Goal: Task Accomplishment & Management: Complete application form

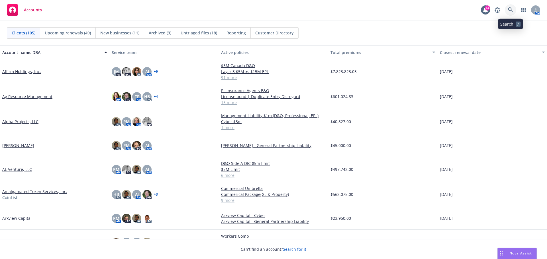
click at [512, 9] on icon at bounding box center [510, 9] width 5 height 5
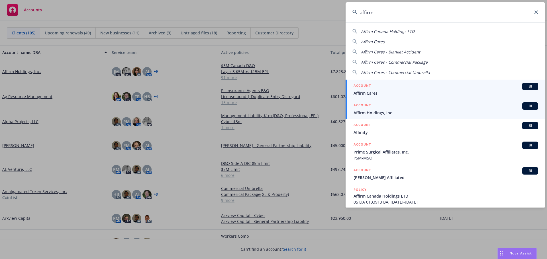
type input "affirm"
click at [384, 114] on span "Affirm Holdings, Inc." at bounding box center [445, 113] width 184 height 6
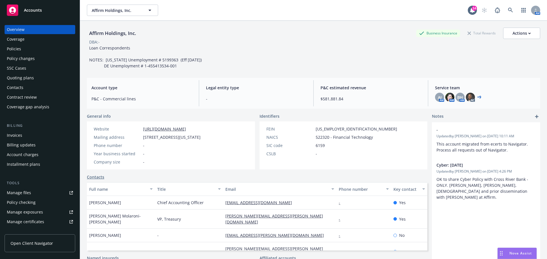
click at [17, 47] on div "Policies" at bounding box center [14, 48] width 14 height 9
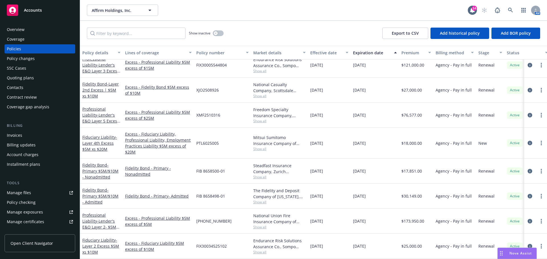
scroll to position [1679, 0]
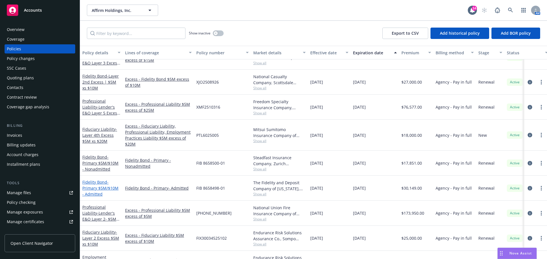
click at [98, 190] on span "- Primary $5M/$10M - Admitted" at bounding box center [100, 188] width 36 height 17
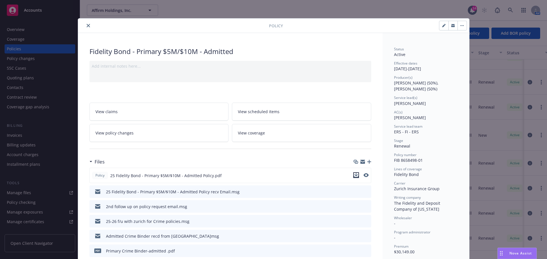
click at [354, 176] on icon "download file" at bounding box center [356, 175] width 5 height 5
click at [86, 24] on button "close" at bounding box center [88, 25] width 7 height 7
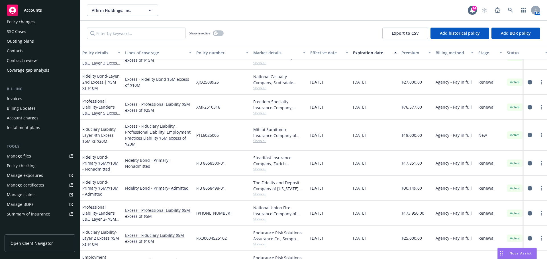
scroll to position [36, 0]
click at [31, 185] on div "Manage certificates" at bounding box center [25, 186] width 37 height 9
click at [101, 168] on span "- Primary $5M/$10M - Nonadmitted" at bounding box center [100, 163] width 36 height 17
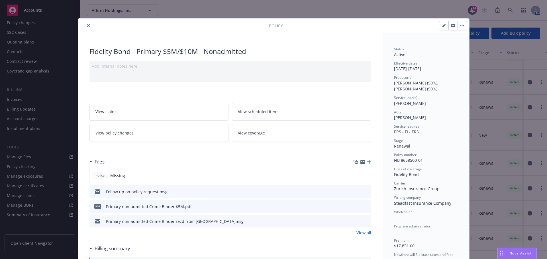
click at [354, 193] on icon "download file" at bounding box center [356, 191] width 5 height 5
click at [87, 26] on icon "close" at bounding box center [88, 25] width 3 height 3
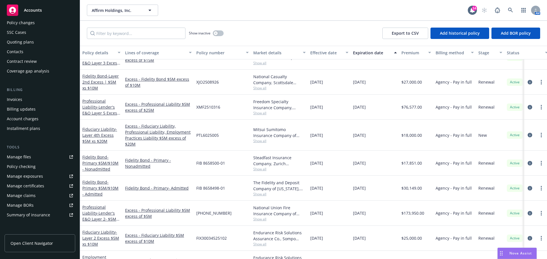
click at [31, 11] on span "Accounts" at bounding box center [33, 10] width 18 height 5
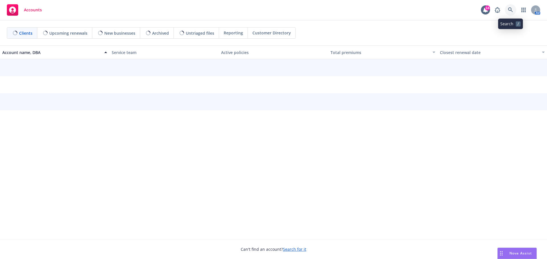
click at [510, 9] on icon at bounding box center [510, 9] width 5 height 5
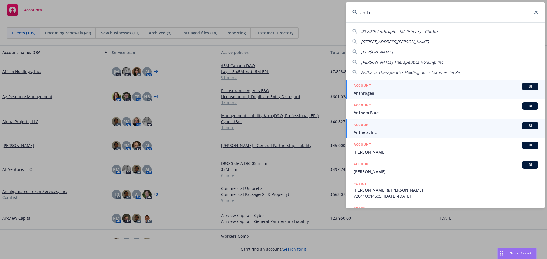
type input "anth"
click at [371, 131] on span "Antheia, Inc" at bounding box center [445, 133] width 184 height 6
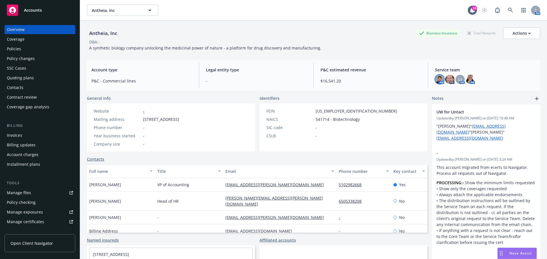
click at [435, 83] on img at bounding box center [439, 79] width 9 height 9
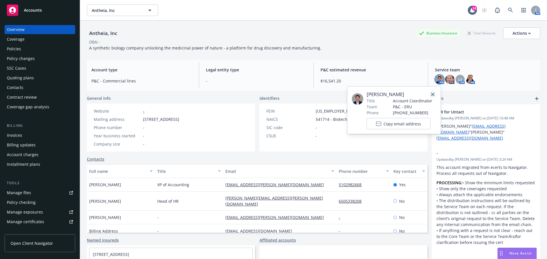
click at [431, 96] on icon "close" at bounding box center [432, 94] width 3 height 3
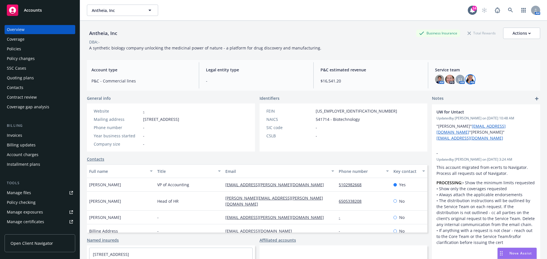
click at [467, 83] on img at bounding box center [469, 79] width 9 height 9
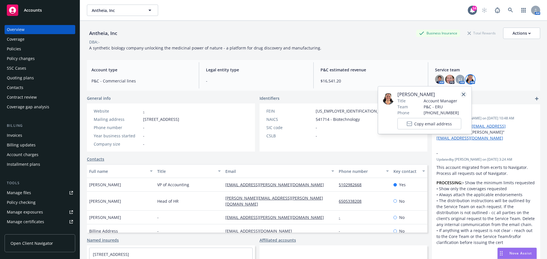
click at [463, 92] on link "close" at bounding box center [463, 94] width 7 height 7
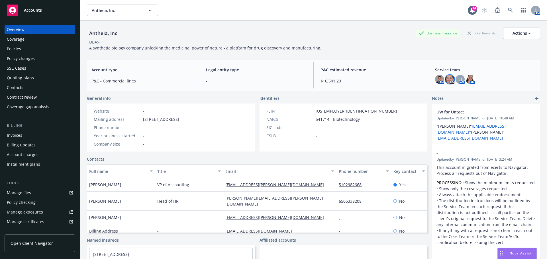
click at [446, 83] on img at bounding box center [449, 79] width 9 height 9
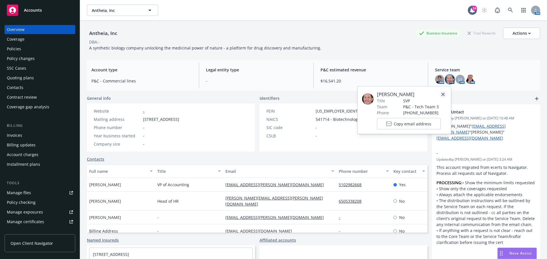
click at [443, 94] on icon "close" at bounding box center [442, 94] width 3 height 3
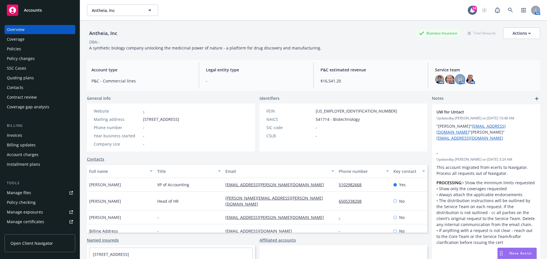
click at [458, 81] on span "LI" at bounding box center [459, 80] width 3 height 6
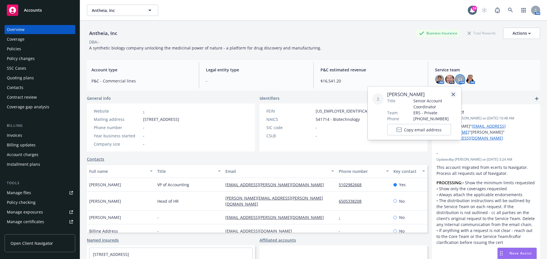
click at [453, 94] on icon "close" at bounding box center [452, 94] width 3 height 3
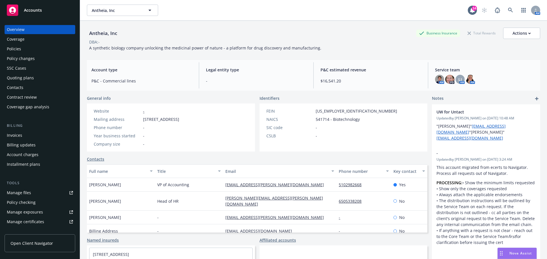
click at [32, 12] on span "Accounts" at bounding box center [33, 10] width 18 height 5
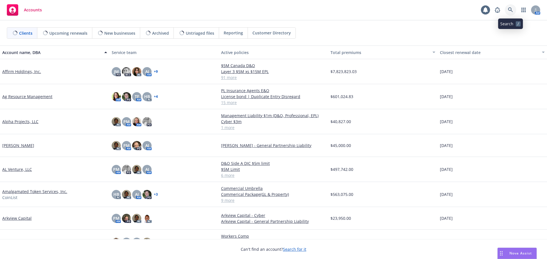
click at [508, 9] on icon at bounding box center [510, 9] width 5 height 5
click at [33, 12] on span "Accounts" at bounding box center [33, 10] width 18 height 5
click at [512, 8] on icon at bounding box center [510, 9] width 5 height 5
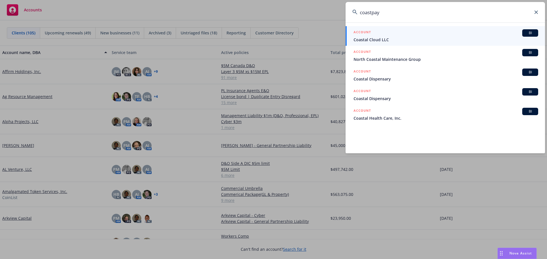
type input "coastpay"
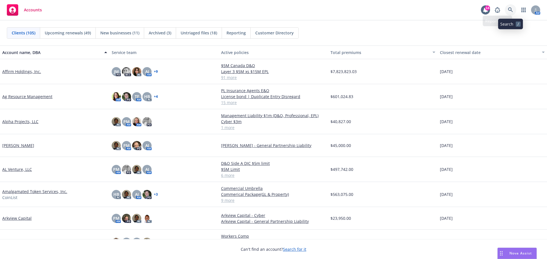
click at [513, 9] on link at bounding box center [509, 9] width 11 height 11
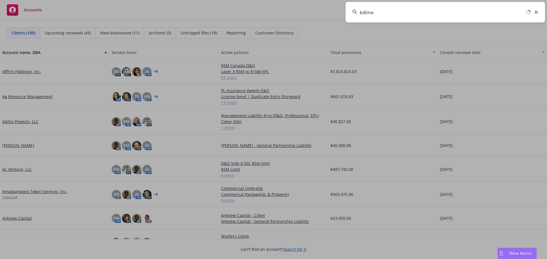
type input "kdimen"
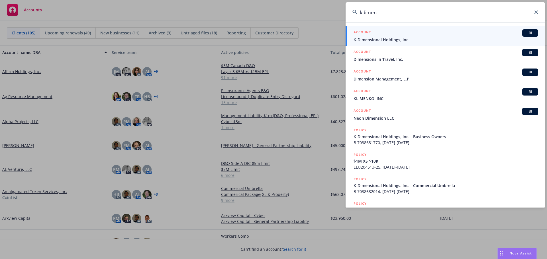
click at [381, 40] on span "K-Dimensional Holdings, Inc." at bounding box center [445, 40] width 184 height 6
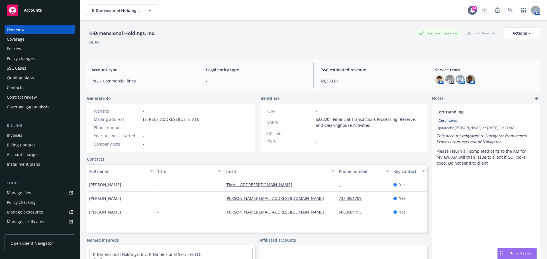
click at [22, 96] on div "Contract review" at bounding box center [22, 97] width 30 height 9
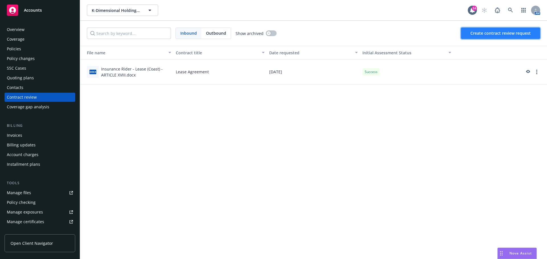
click at [488, 36] on button "Create contract review request" at bounding box center [500, 33] width 79 height 11
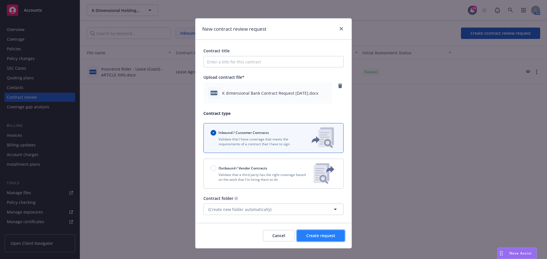
click at [327, 236] on span "Create request" at bounding box center [320, 235] width 29 height 5
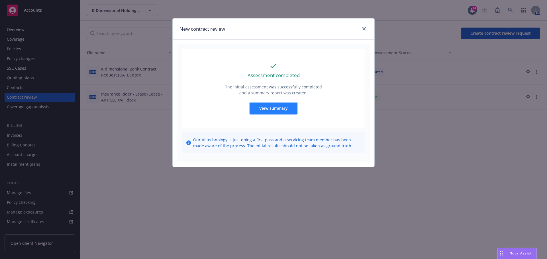
click at [272, 111] on button "View summary" at bounding box center [273, 108] width 47 height 11
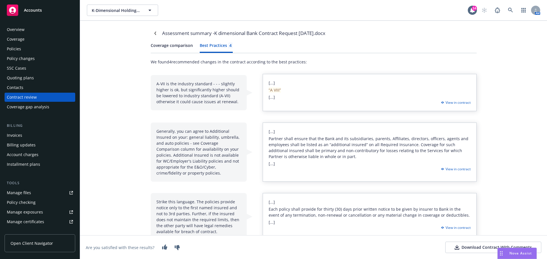
click at [215, 44] on div "Best Practices 4" at bounding box center [216, 45] width 33 height 6
click at [17, 30] on div "Overview" at bounding box center [16, 29] width 18 height 9
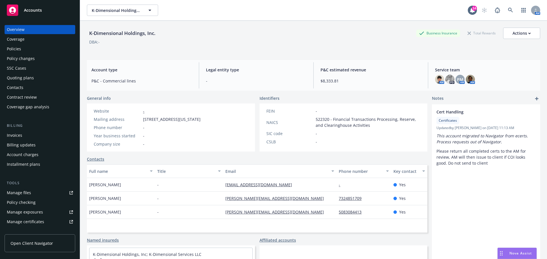
click at [37, 10] on span "Accounts" at bounding box center [33, 10] width 18 height 5
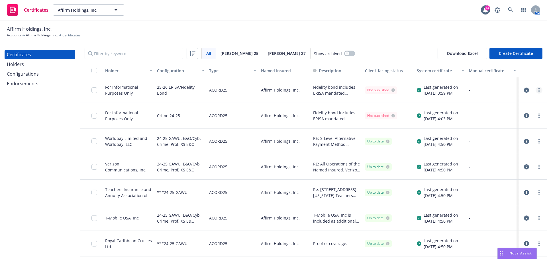
click at [538, 90] on circle "more" at bounding box center [538, 90] width 1 height 1
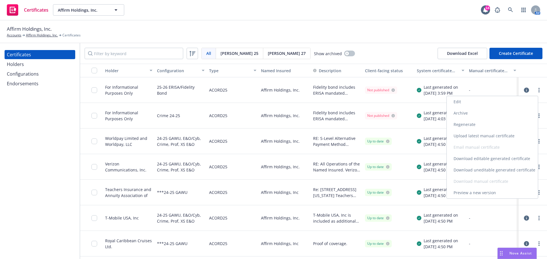
click at [482, 169] on link "Download uneditable generated certificate" at bounding box center [491, 170] width 91 height 11
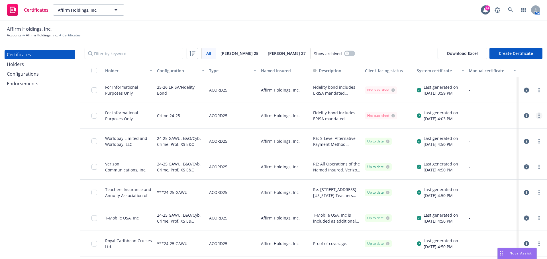
click at [538, 117] on icon "more" at bounding box center [538, 116] width 1 height 5
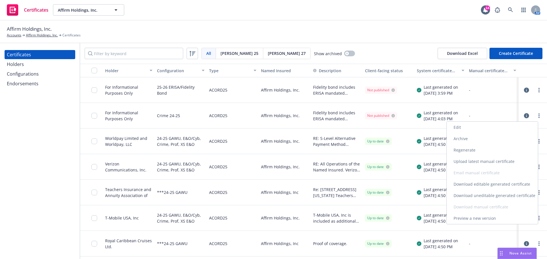
click at [483, 195] on link "Download uneditable generated certificate" at bounding box center [491, 195] width 91 height 11
